Goal: Task Accomplishment & Management: Manage account settings

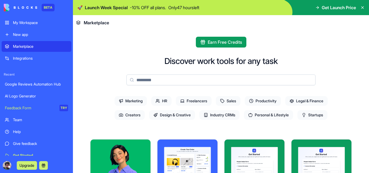
scroll to position [576, 0]
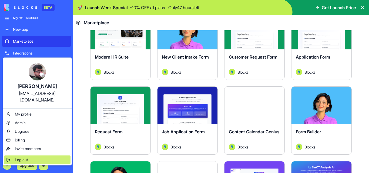
click at [23, 157] on span "Log out" at bounding box center [21, 159] width 13 height 5
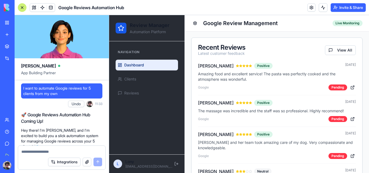
scroll to position [389, 0]
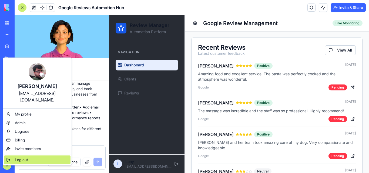
click at [20, 156] on div "Log out" at bounding box center [37, 160] width 66 height 9
